Goal: Browse casually: Explore the website without a specific task or goal

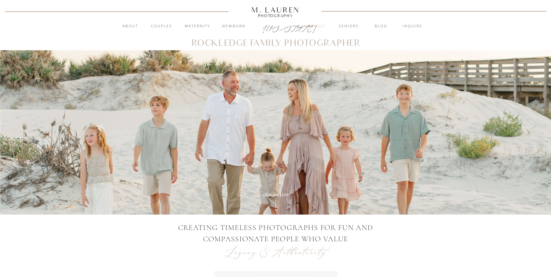
drag, startPoint x: 313, startPoint y: 26, endPoint x: 310, endPoint y: 28, distance: 3.5
click at [313, 26] on nav "Family" at bounding box center [316, 27] width 31 height 6
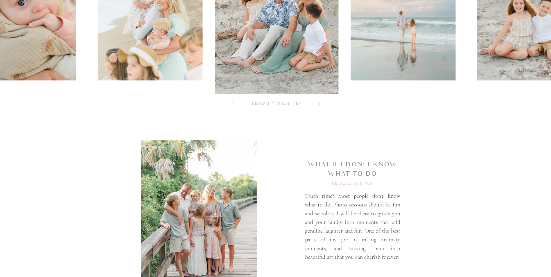
scroll to position [174, 0]
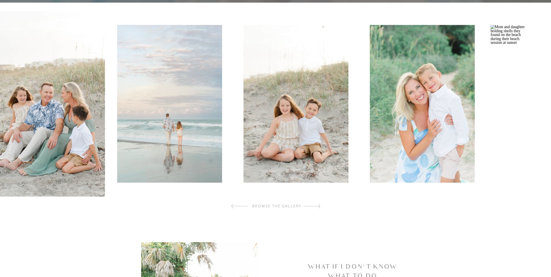
click at [54, 142] on img at bounding box center [42, 104] width 123 height 186
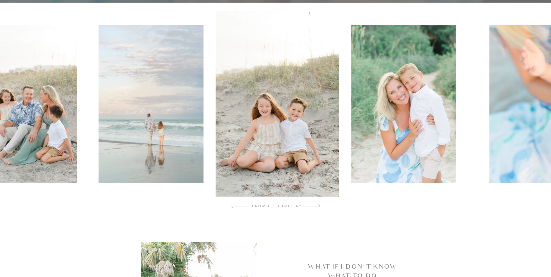
click at [352, 156] on img at bounding box center [404, 104] width 105 height 158
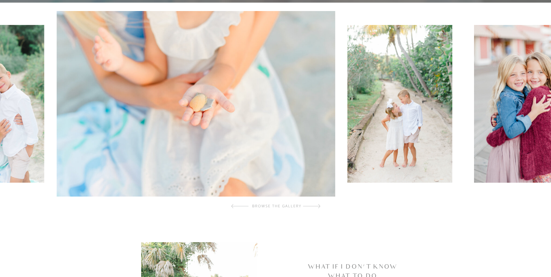
click at [235, 152] on img at bounding box center [196, 104] width 279 height 186
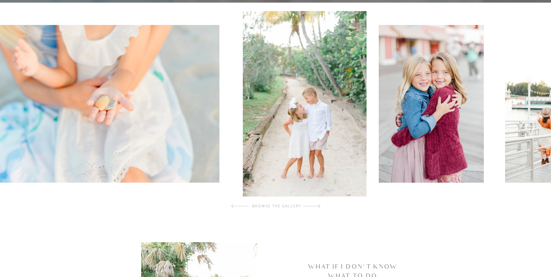
click at [379, 151] on img at bounding box center [431, 104] width 105 height 158
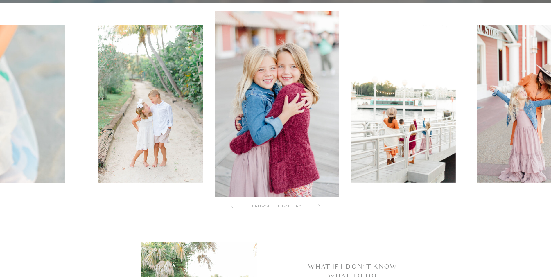
click at [285, 143] on img at bounding box center [276, 104] width 123 height 186
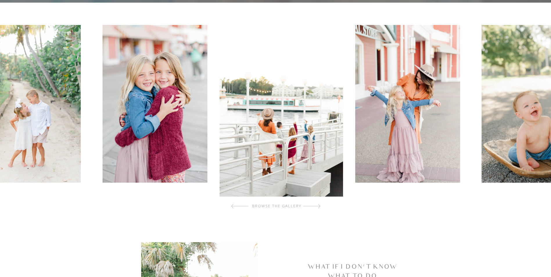
click at [355, 121] on img at bounding box center [407, 104] width 105 height 158
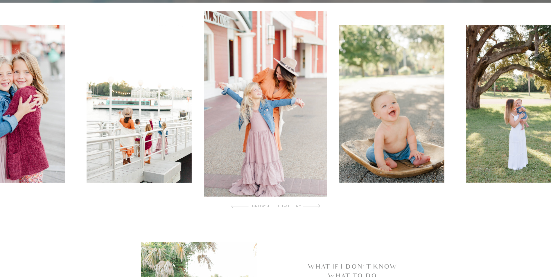
click at [320, 123] on div at bounding box center [277, 104] width 554 height 186
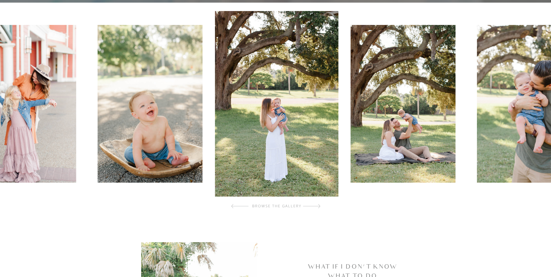
click at [315, 206] on div at bounding box center [311, 206] width 17 height 12
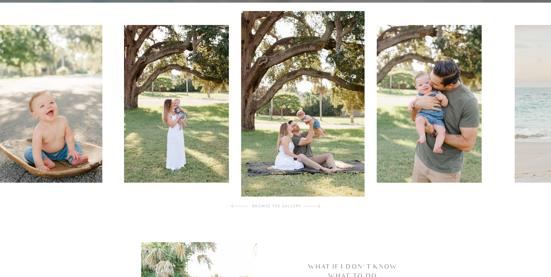
click at [315, 206] on div at bounding box center [311, 206] width 17 height 12
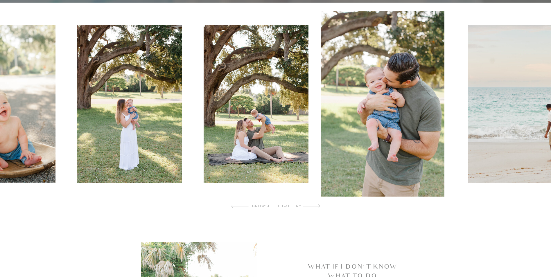
click at [315, 206] on div at bounding box center [311, 206] width 17 height 12
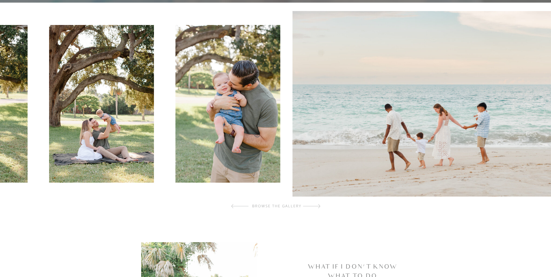
click at [315, 206] on div at bounding box center [311, 206] width 17 height 12
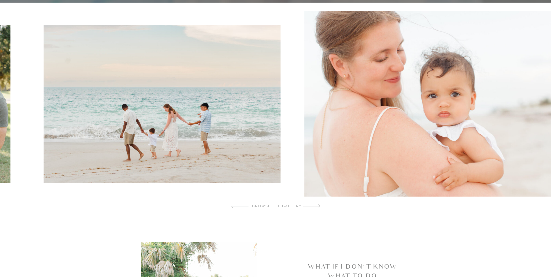
click at [315, 206] on div at bounding box center [311, 206] width 17 height 12
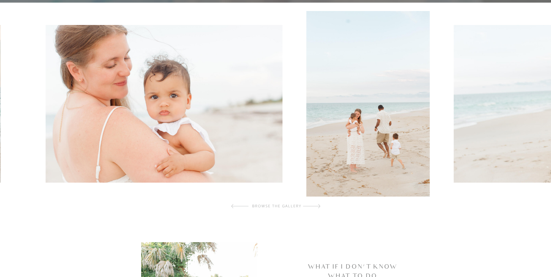
click at [315, 206] on div at bounding box center [311, 206] width 17 height 12
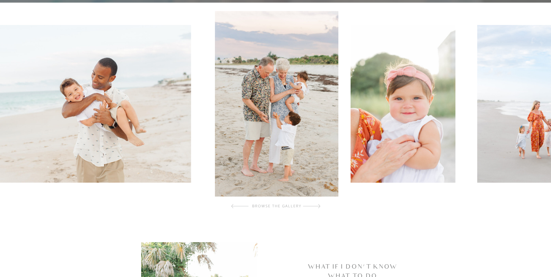
click at [315, 206] on div at bounding box center [311, 206] width 17 height 12
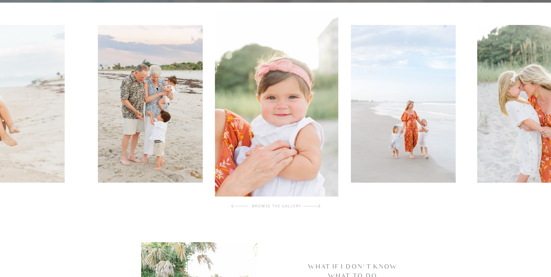
click at [315, 206] on div at bounding box center [311, 206] width 17 height 12
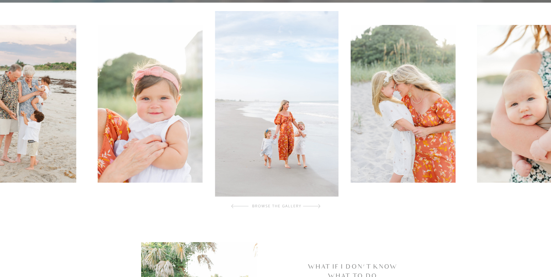
click at [315, 206] on div at bounding box center [311, 206] width 17 height 12
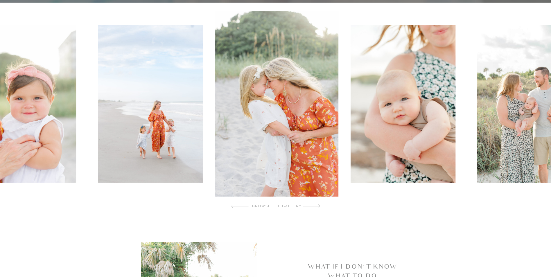
click at [315, 206] on div at bounding box center [311, 206] width 17 height 12
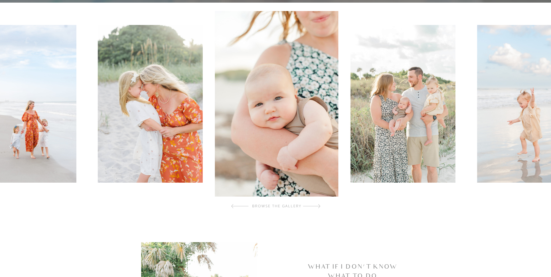
click at [315, 206] on div at bounding box center [311, 206] width 17 height 12
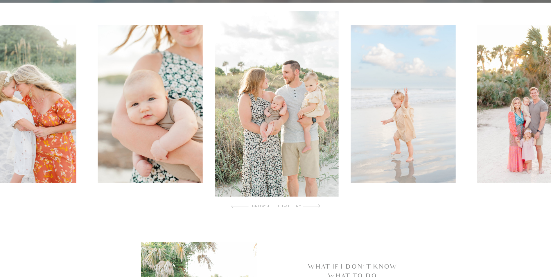
click at [315, 206] on div at bounding box center [311, 206] width 17 height 12
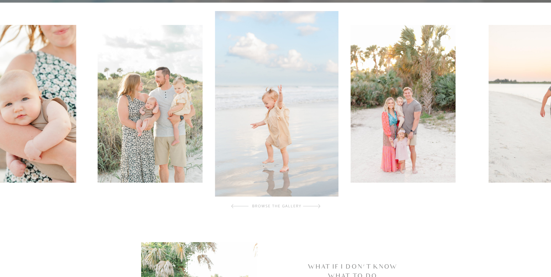
click at [315, 206] on div at bounding box center [311, 206] width 17 height 12
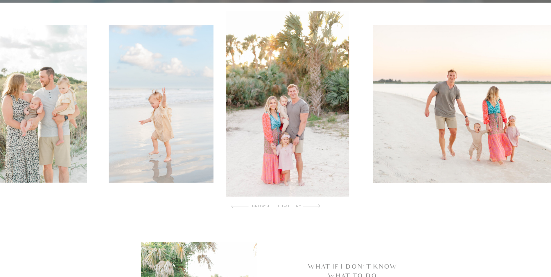
click at [315, 206] on div at bounding box center [311, 206] width 17 height 12
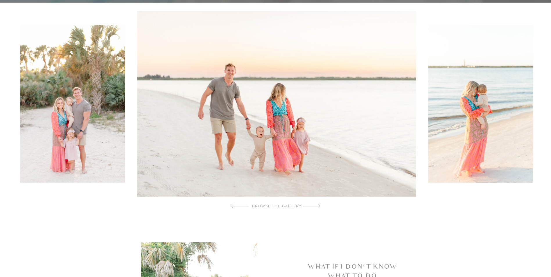
click at [315, 206] on div at bounding box center [311, 206] width 17 height 12
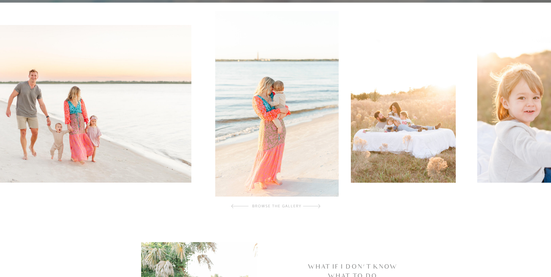
click at [315, 206] on div at bounding box center [311, 206] width 17 height 12
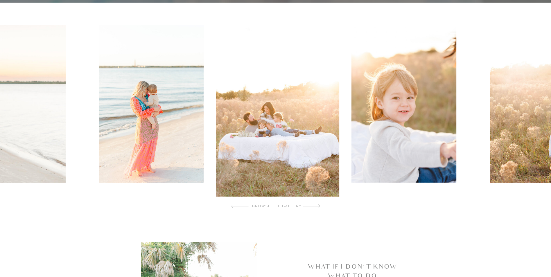
click at [315, 206] on div at bounding box center [311, 206] width 17 height 12
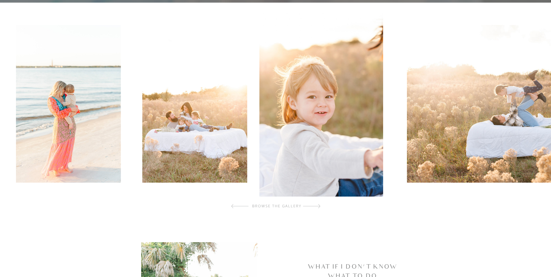
click at [315, 206] on div at bounding box center [311, 206] width 17 height 12
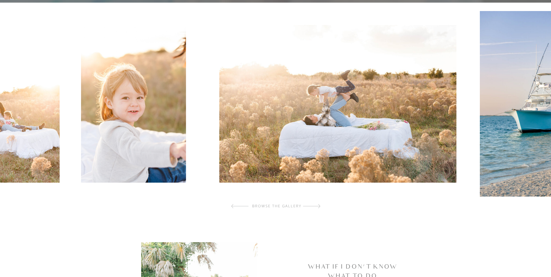
click at [315, 206] on div at bounding box center [311, 206] width 17 height 12
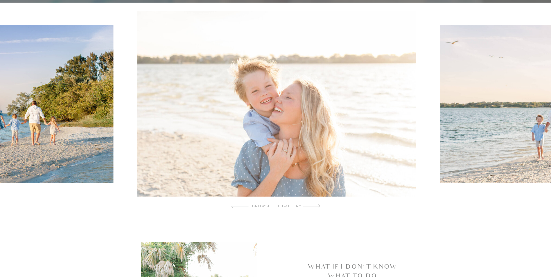
click at [315, 206] on div at bounding box center [311, 206] width 17 height 12
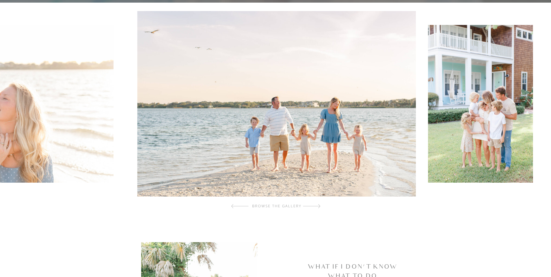
click at [315, 206] on div at bounding box center [311, 206] width 17 height 12
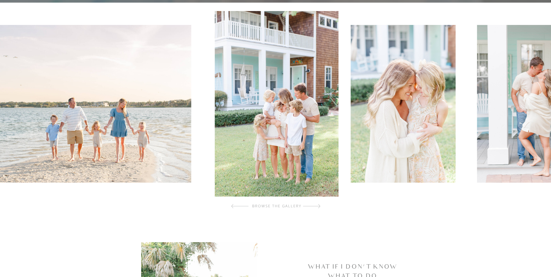
click at [315, 206] on div at bounding box center [311, 206] width 17 height 12
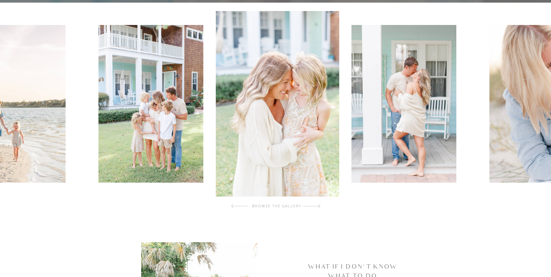
click at [315, 206] on div at bounding box center [311, 206] width 17 height 12
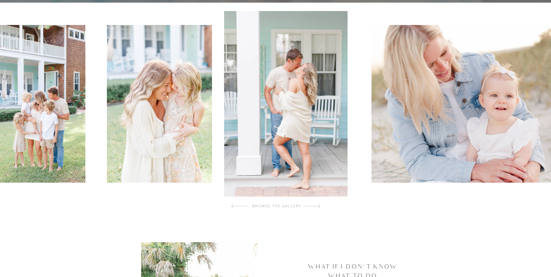
click at [315, 206] on div at bounding box center [311, 206] width 17 height 12
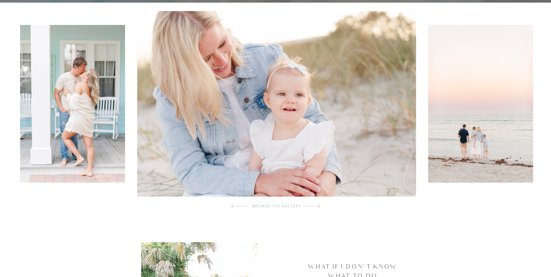
click at [315, 206] on div at bounding box center [311, 206] width 17 height 12
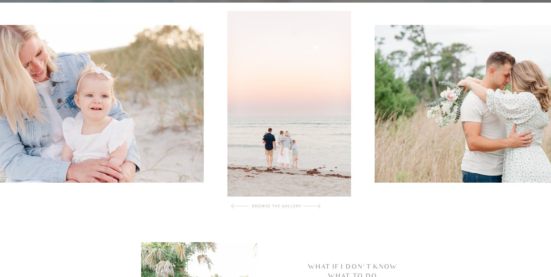
click at [315, 206] on div at bounding box center [311, 206] width 17 height 12
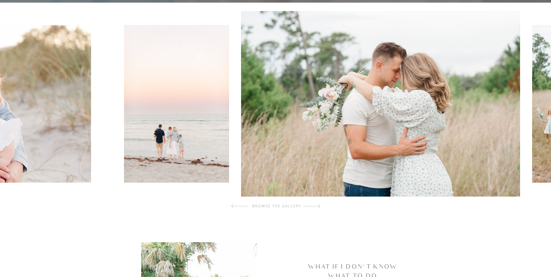
click at [315, 206] on div at bounding box center [311, 206] width 17 height 12
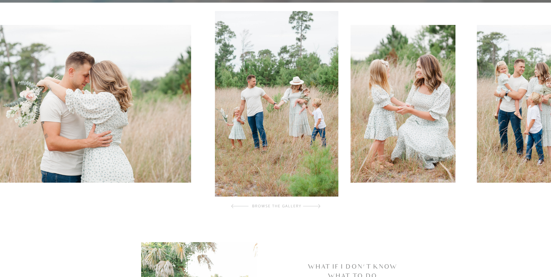
click at [315, 206] on div at bounding box center [311, 206] width 17 height 12
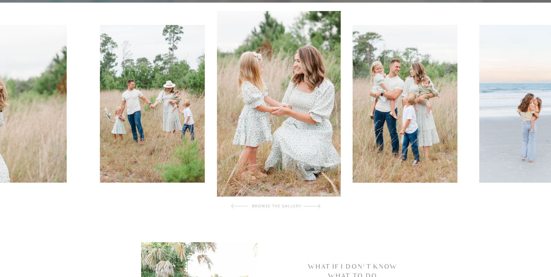
click at [315, 206] on div at bounding box center [311, 206] width 17 height 12
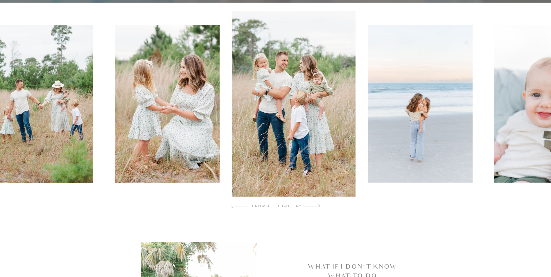
click at [315, 206] on div at bounding box center [311, 206] width 17 height 12
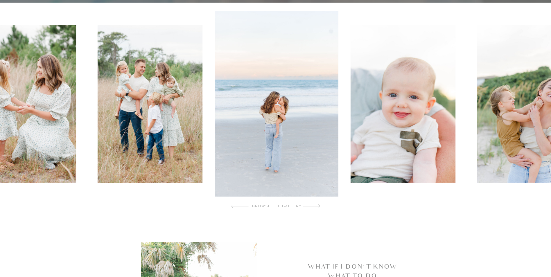
click at [315, 206] on div at bounding box center [311, 206] width 17 height 12
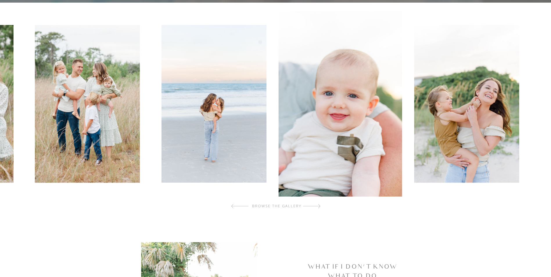
click at [315, 206] on div at bounding box center [311, 206] width 17 height 12
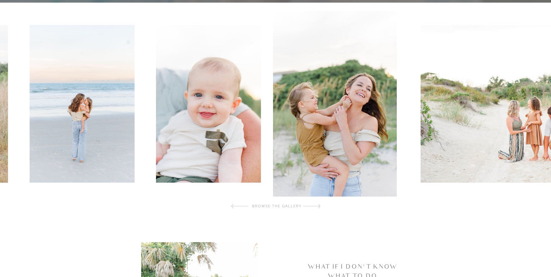
click at [315, 206] on div at bounding box center [311, 206] width 17 height 12
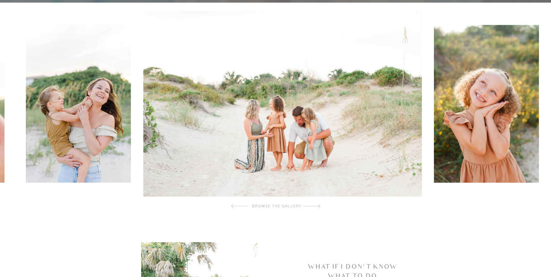
click at [315, 206] on div at bounding box center [311, 206] width 17 height 12
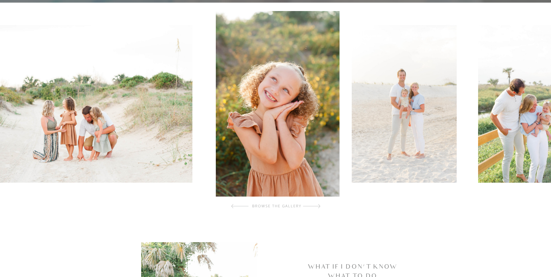
click at [315, 206] on div at bounding box center [311, 206] width 17 height 12
